Goal: Task Accomplishment & Management: Use online tool/utility

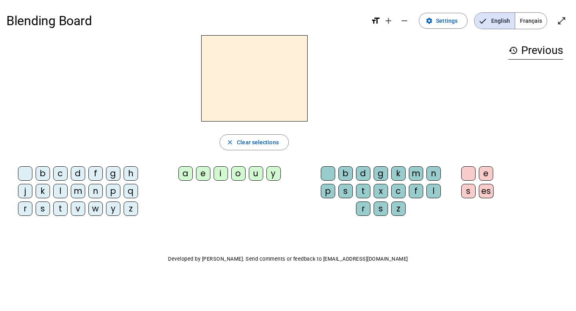
click at [45, 172] on div "b" at bounding box center [43, 173] width 14 height 14
click at [183, 172] on div "a" at bounding box center [185, 173] width 14 height 14
click at [254, 79] on h2 "ba" at bounding box center [254, 78] width 106 height 86
click at [523, 20] on span "Français" at bounding box center [531, 21] width 32 height 16
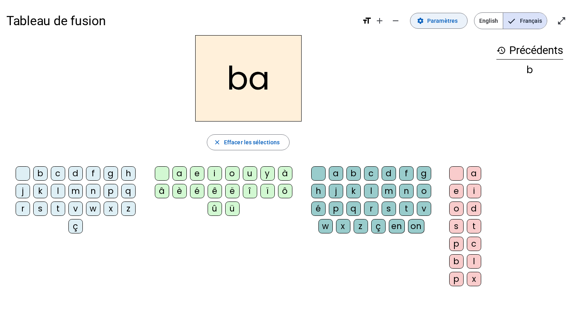
click at [436, 20] on span "Paramètres" at bounding box center [442, 21] width 30 height 10
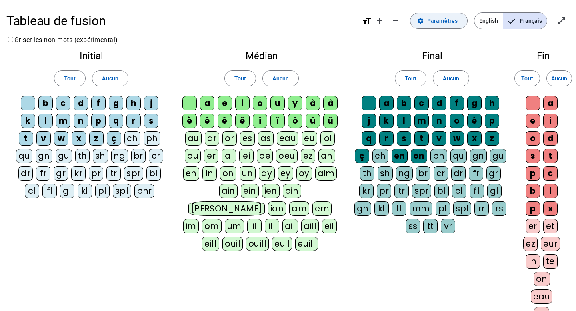
click at [436, 20] on span "Paramètres" at bounding box center [442, 21] width 30 height 10
click at [45, 107] on div "b" at bounding box center [45, 103] width 14 height 14
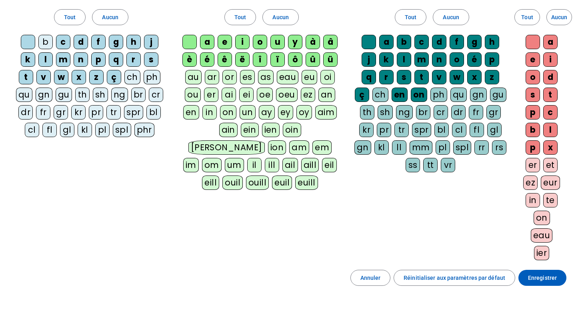
scroll to position [120, 0]
